Goal: Check status

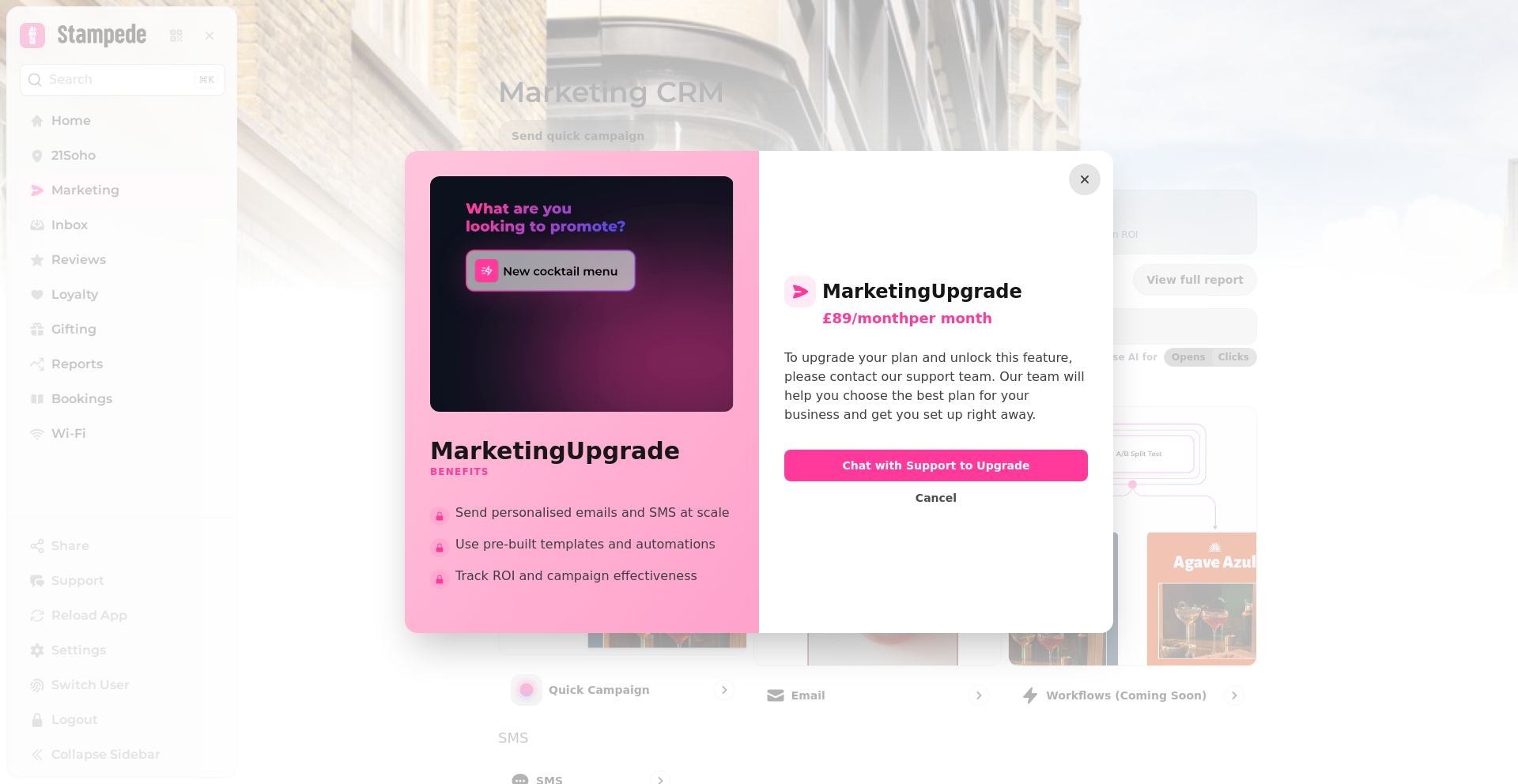
click at [1089, 174] on icon "button" at bounding box center [1085, 179] width 16 height 16
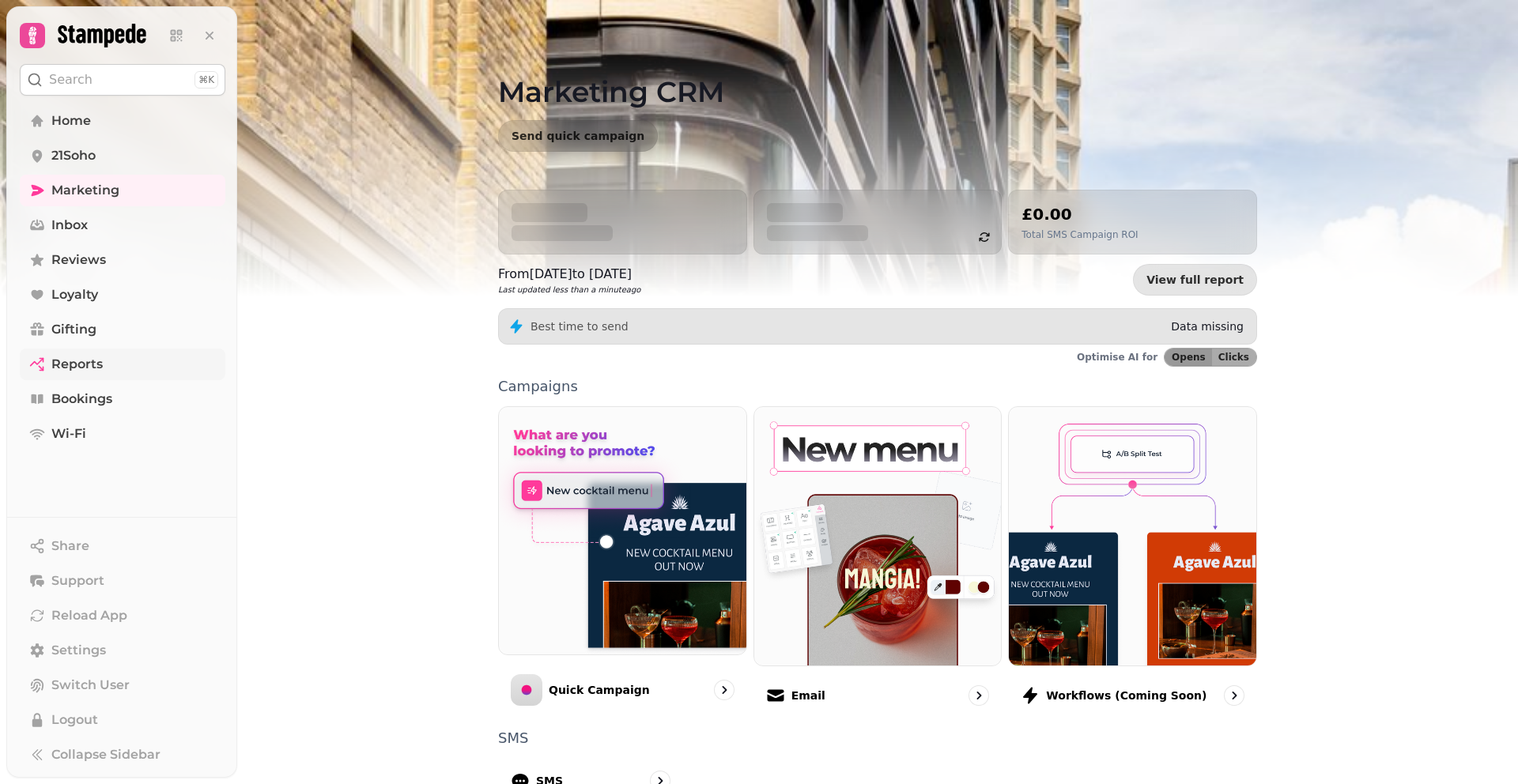
click at [57, 366] on span "Reports" at bounding box center [76, 364] width 51 height 19
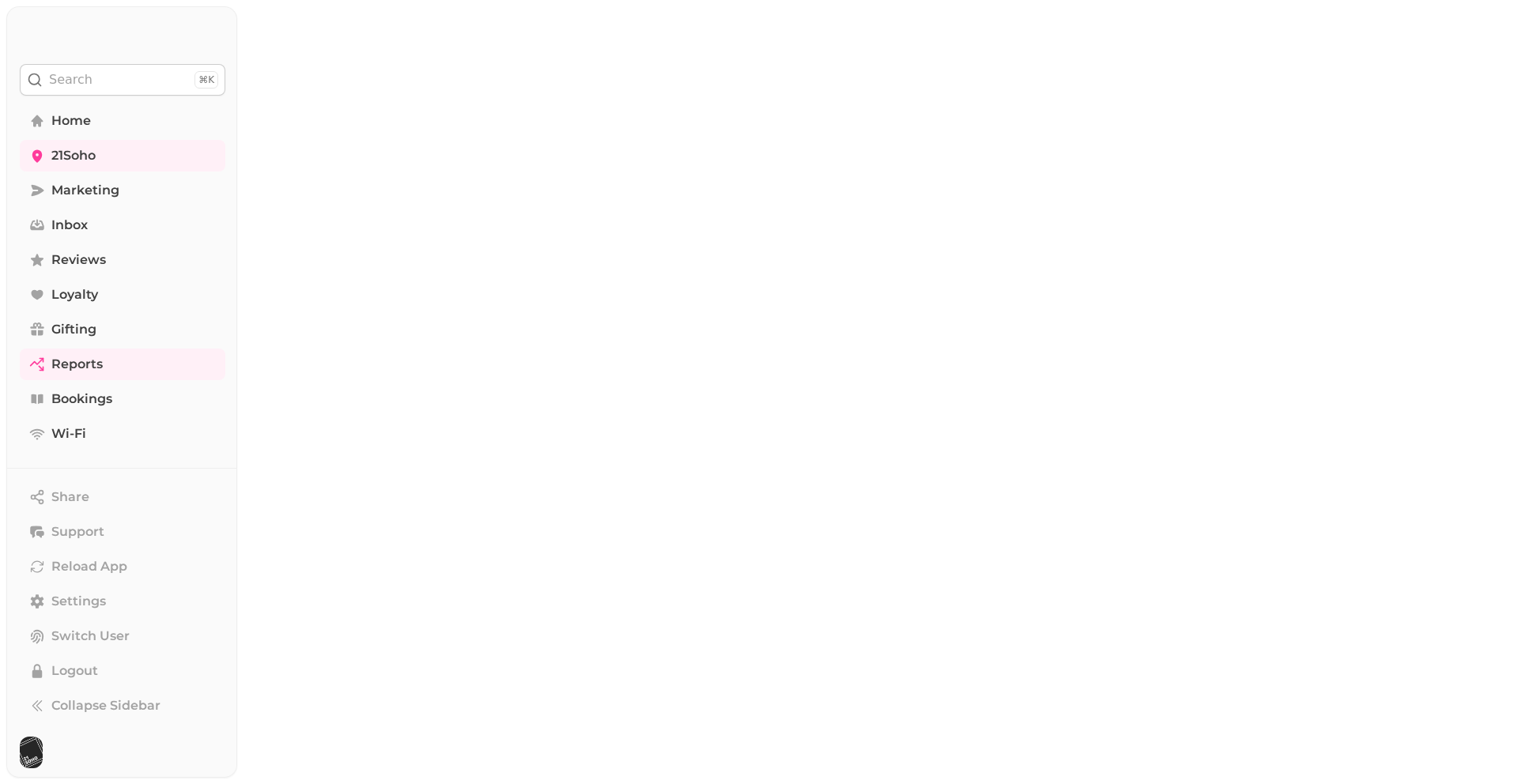
select select "**"
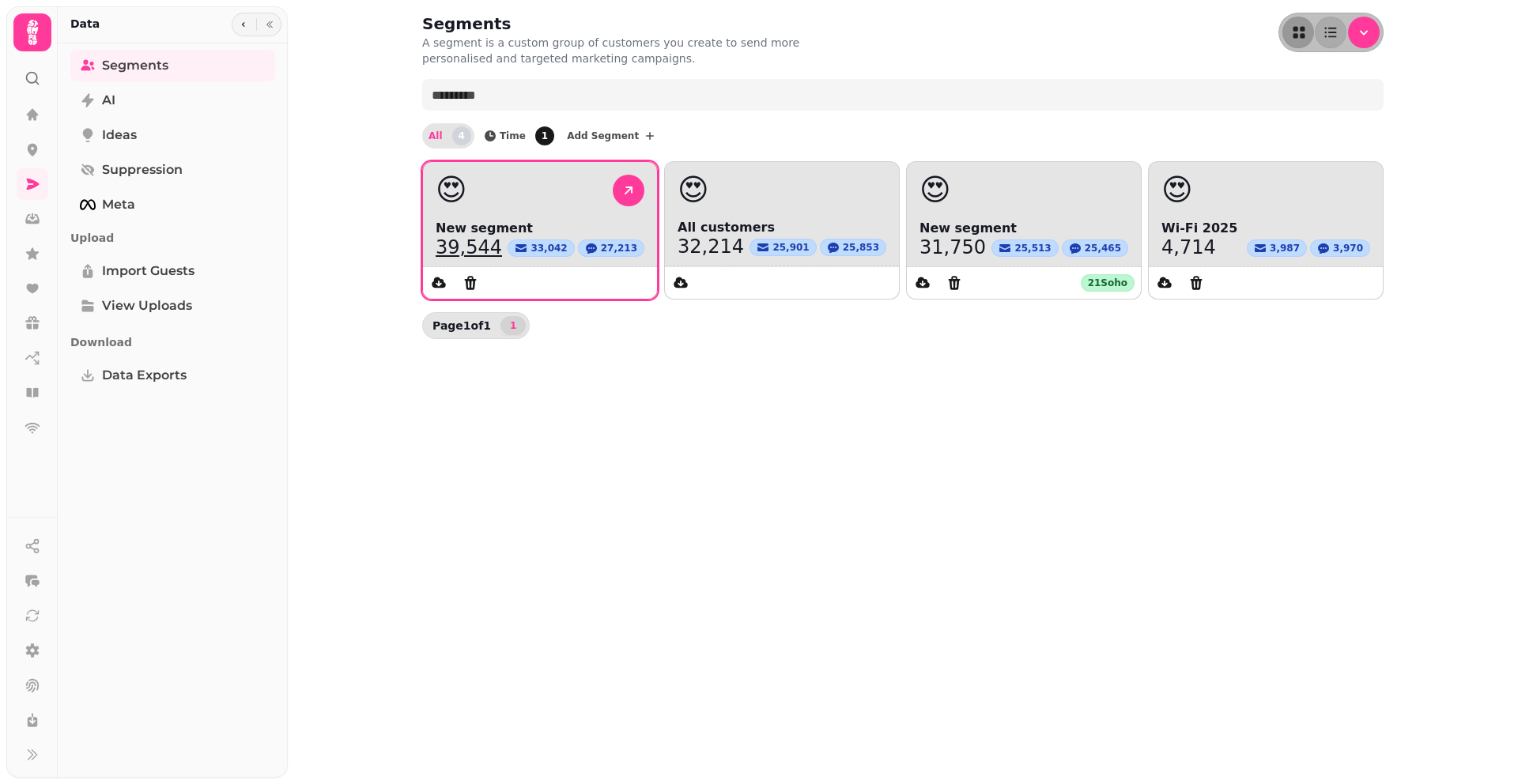
click at [467, 249] on link "39,544" at bounding box center [469, 247] width 66 height 19
